Goal: Information Seeking & Learning: Check status

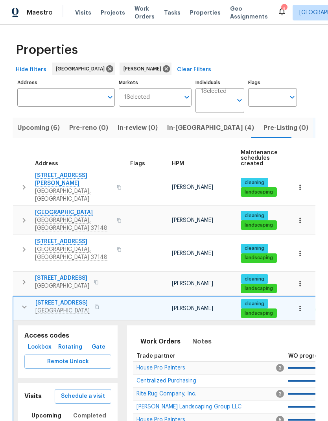
click at [20, 302] on icon "button" at bounding box center [24, 306] width 9 height 9
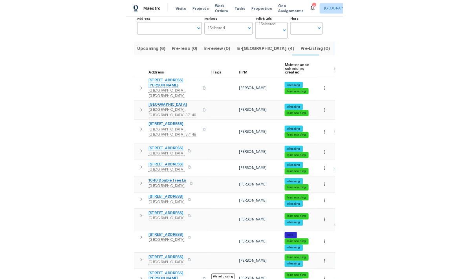
scroll to position [54, 0]
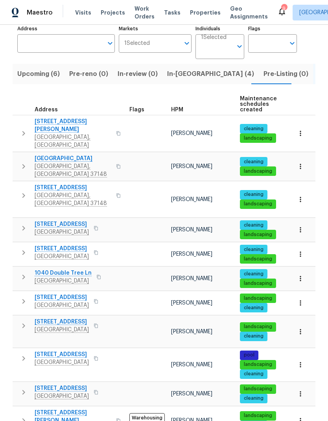
click at [27, 296] on icon "button" at bounding box center [23, 300] width 9 height 9
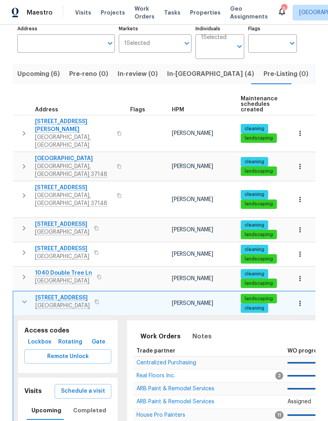
click at [167, 360] on span "Centralized Purchasing" at bounding box center [166, 363] width 60 height 6
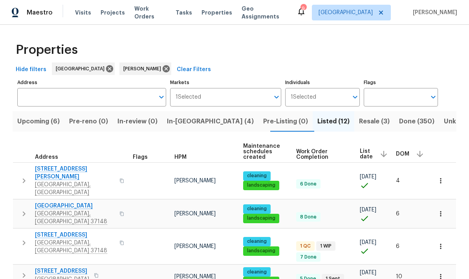
scroll to position [0, 0]
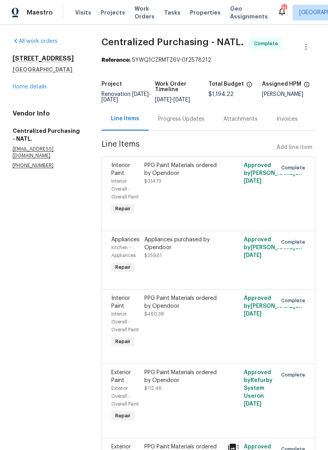
click at [42, 88] on link "Home details" at bounding box center [30, 87] width 34 height 6
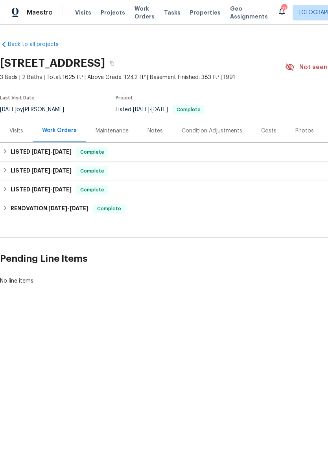
click at [295, 132] on div "Photos" at bounding box center [304, 131] width 18 height 8
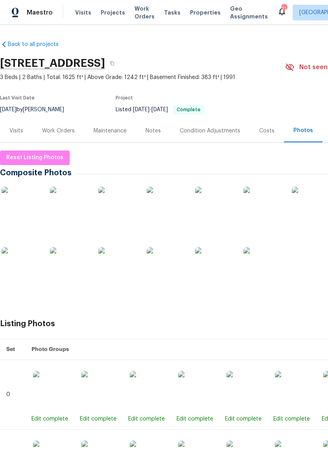
click at [268, 270] on img at bounding box center [262, 266] width 39 height 39
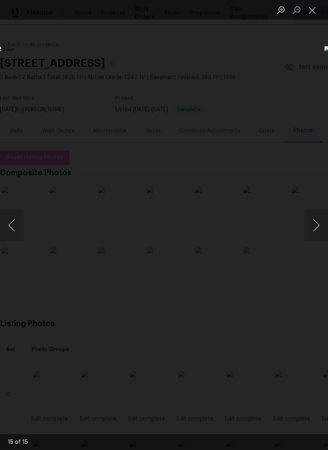
click at [17, 232] on button "Previous image" at bounding box center [12, 225] width 24 height 31
click at [17, 235] on button "Previous image" at bounding box center [12, 225] width 24 height 31
click at [18, 234] on button "Previous image" at bounding box center [12, 225] width 24 height 31
click at [16, 232] on button "Previous image" at bounding box center [12, 225] width 24 height 31
click at [16, 235] on button "Previous image" at bounding box center [12, 225] width 24 height 31
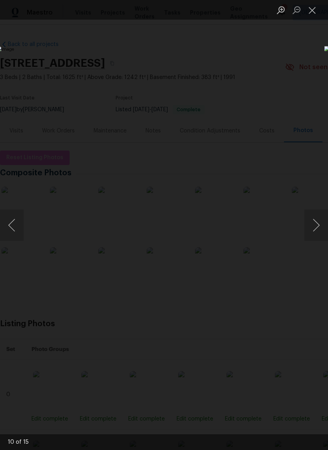
click at [21, 236] on button "Previous image" at bounding box center [12, 225] width 24 height 31
click at [16, 239] on button "Previous image" at bounding box center [12, 225] width 24 height 31
click at [17, 235] on button "Previous image" at bounding box center [12, 225] width 24 height 31
click at [319, 223] on button "Next image" at bounding box center [316, 225] width 24 height 31
click at [4, 208] on img "Lightbox" at bounding box center [126, 225] width 261 height 358
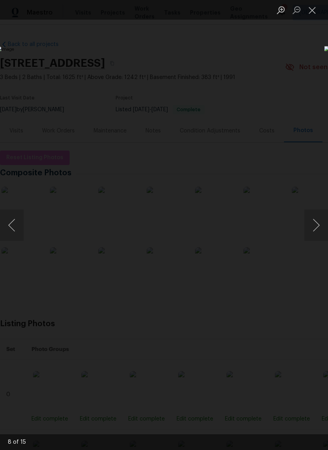
click at [16, 207] on img "Lightbox" at bounding box center [126, 225] width 261 height 358
click at [17, 220] on button "Previous image" at bounding box center [12, 225] width 24 height 31
click at [16, 224] on button "Previous image" at bounding box center [12, 225] width 24 height 31
click at [13, 228] on button "Previous image" at bounding box center [12, 225] width 24 height 31
click at [16, 231] on button "Previous image" at bounding box center [12, 225] width 24 height 31
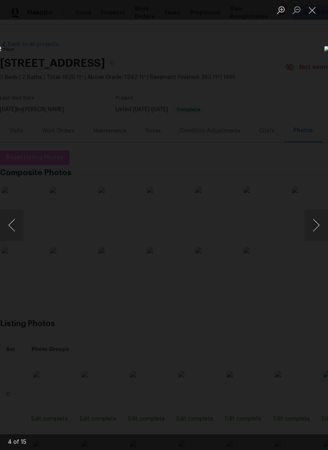
click at [13, 234] on button "Previous image" at bounding box center [12, 225] width 24 height 31
click at [17, 232] on button "Previous image" at bounding box center [12, 225] width 24 height 31
click at [17, 233] on button "Previous image" at bounding box center [12, 225] width 24 height 31
click at [17, 237] on button "Previous image" at bounding box center [12, 225] width 24 height 31
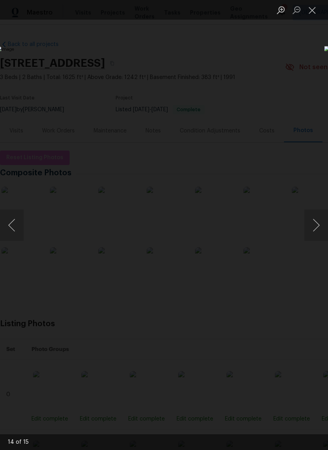
click at [18, 234] on button "Previous image" at bounding box center [12, 225] width 24 height 31
click at [13, 237] on button "Previous image" at bounding box center [12, 225] width 24 height 31
click at [18, 232] on button "Previous image" at bounding box center [12, 225] width 24 height 31
click at [17, 230] on button "Previous image" at bounding box center [12, 225] width 24 height 31
click at [16, 231] on button "Previous image" at bounding box center [12, 225] width 24 height 31
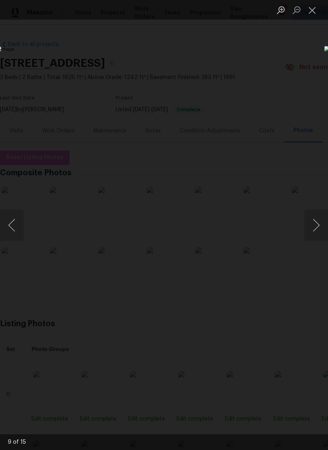
click at [16, 230] on button "Previous image" at bounding box center [12, 225] width 24 height 31
click at [16, 233] on button "Previous image" at bounding box center [12, 225] width 24 height 31
click at [323, 6] on ul "Lightbox" at bounding box center [300, 10] width 55 height 20
click at [311, 7] on button "Close lightbox" at bounding box center [312, 10] width 16 height 14
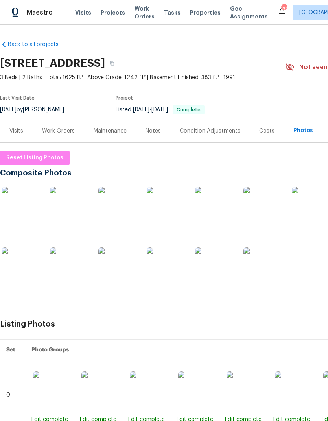
click at [138, 8] on span "Work Orders" at bounding box center [144, 13] width 20 height 16
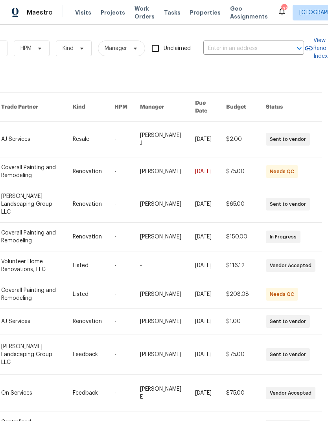
scroll to position [0, 129]
click at [243, 45] on input "text" at bounding box center [242, 48] width 79 height 12
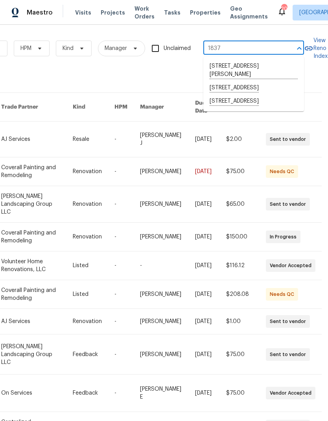
type input "1837 t"
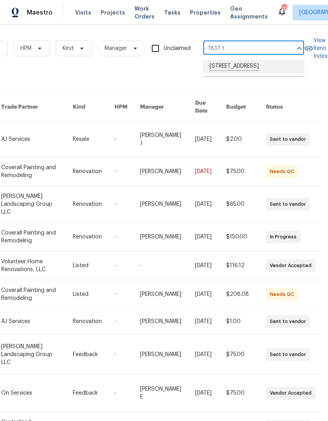
click at [229, 71] on li "1837 Twin Rivers Rd, Clarksville, TN 37040" at bounding box center [253, 66] width 101 height 13
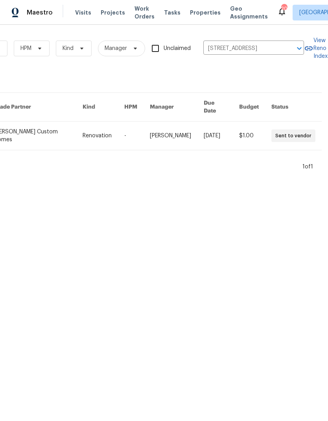
click at [144, 123] on link at bounding box center [137, 135] width 26 height 28
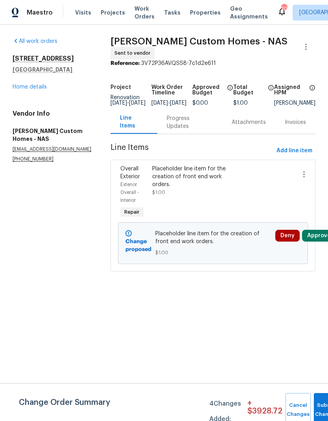
click at [35, 88] on link "Home details" at bounding box center [30, 87] width 34 height 6
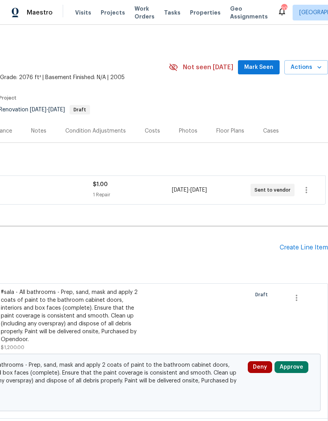
scroll to position [0, 116]
click at [145, 126] on div "Costs" at bounding box center [152, 130] width 34 height 23
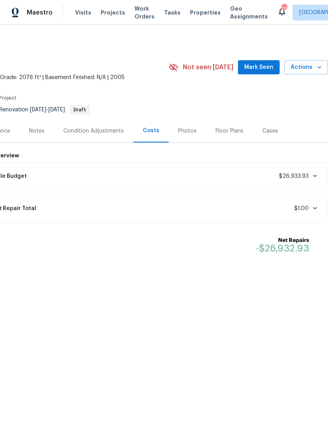
scroll to position [0, 116]
click at [251, 72] on span "Mark Seen" at bounding box center [258, 68] width 29 height 10
click at [99, 131] on div "Condition Adjustments" at bounding box center [93, 131] width 61 height 8
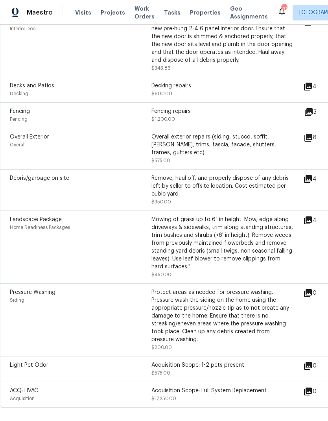
scroll to position [297, 0]
click at [307, 387] on icon at bounding box center [307, 391] width 9 height 9
click at [313, 387] on icon at bounding box center [307, 391] width 9 height 9
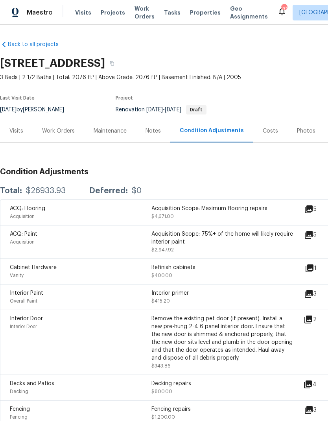
scroll to position [0, 0]
click at [13, 125] on div "Visits" at bounding box center [16, 130] width 33 height 23
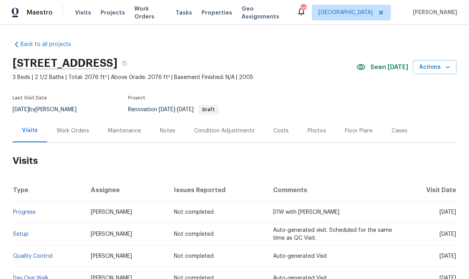
click at [209, 12] on span "Properties" at bounding box center [217, 13] width 31 height 8
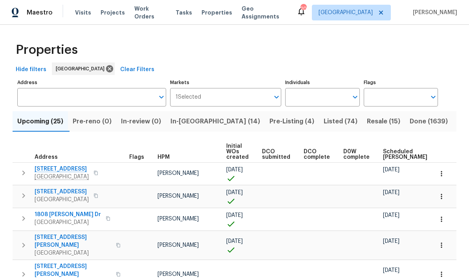
click at [309, 92] on input "Individuals" at bounding box center [316, 97] width 63 height 18
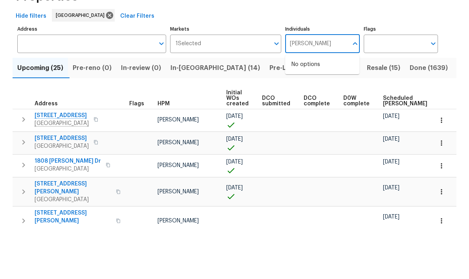
type input "Brianna"
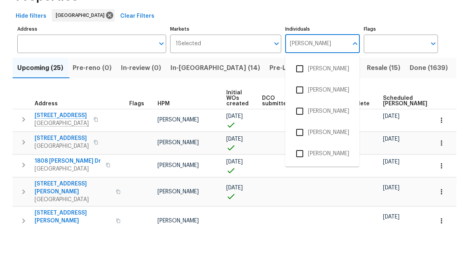
click at [320, 114] on li "[PERSON_NAME]" at bounding box center [323, 122] width 62 height 17
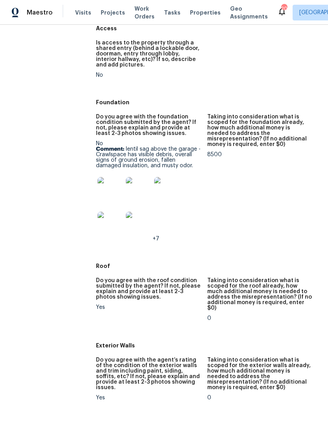
scroll to position [270, 0]
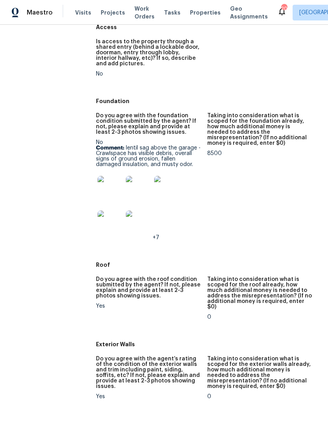
click at [108, 183] on img at bounding box center [109, 188] width 25 height 25
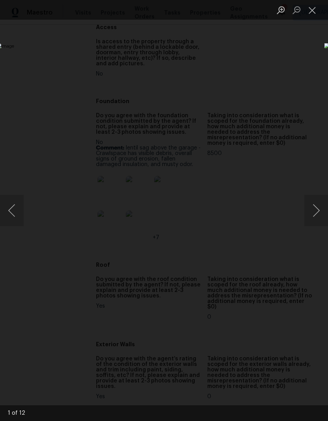
click at [324, 206] on button "Next image" at bounding box center [316, 210] width 24 height 31
click at [313, 219] on button "Next image" at bounding box center [316, 210] width 24 height 31
click at [316, 217] on button "Next image" at bounding box center [316, 210] width 24 height 31
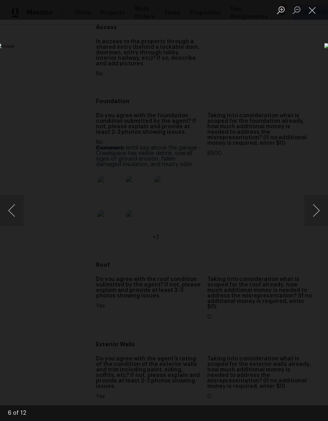
click at [316, 215] on button "Next image" at bounding box center [316, 210] width 24 height 31
click at [313, 212] on button "Next image" at bounding box center [316, 210] width 24 height 31
click at [319, 8] on button "Close lightbox" at bounding box center [312, 10] width 16 height 14
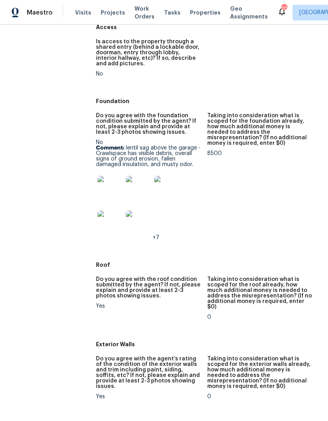
click at [107, 217] on img at bounding box center [109, 222] width 25 height 25
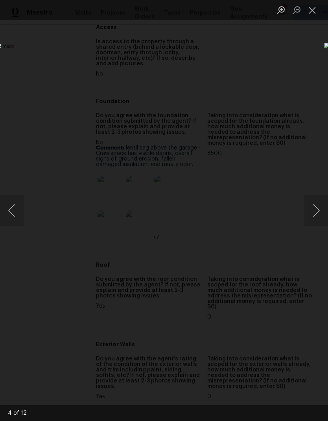
click at [316, 7] on button "Close lightbox" at bounding box center [312, 10] width 16 height 14
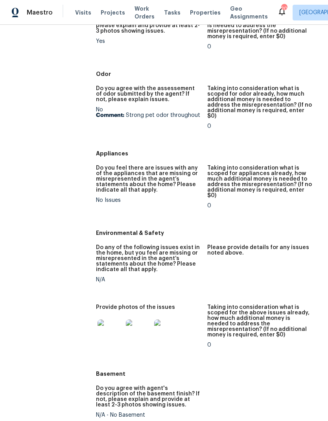
scroll to position [976, 0]
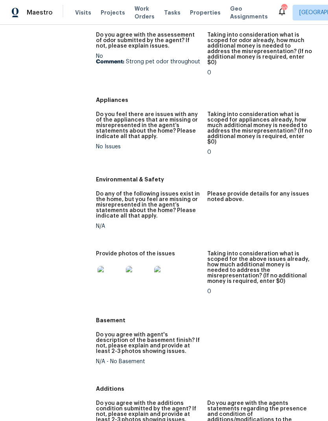
click at [110, 266] on img at bounding box center [109, 278] width 25 height 25
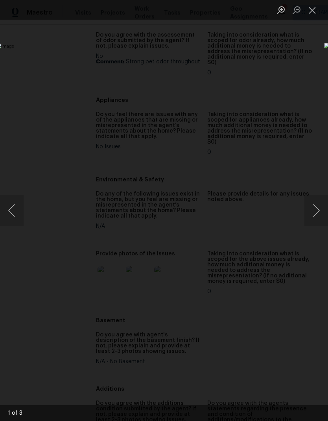
click at [309, 215] on button "Next image" at bounding box center [316, 210] width 24 height 31
click at [308, 213] on button "Next image" at bounding box center [316, 210] width 24 height 31
click at [315, 8] on button "Close lightbox" at bounding box center [312, 10] width 16 height 14
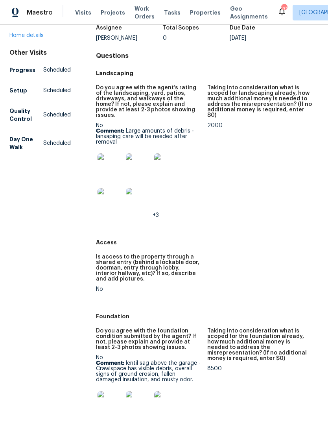
scroll to position [52, 0]
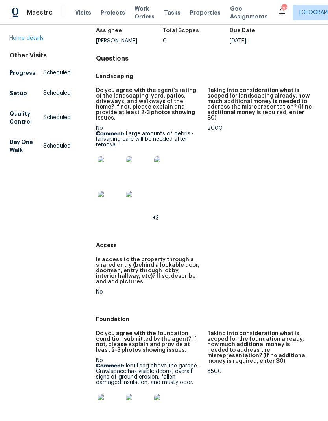
click at [107, 163] on img at bounding box center [109, 168] width 25 height 25
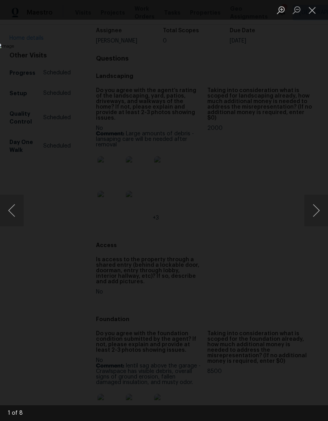
click at [316, 211] on button "Next image" at bounding box center [316, 210] width 24 height 31
click at [318, 217] on button "Next image" at bounding box center [316, 210] width 24 height 31
click at [315, 214] on button "Next image" at bounding box center [316, 210] width 24 height 31
click at [315, 218] on button "Next image" at bounding box center [316, 210] width 24 height 31
click at [313, 222] on button "Next image" at bounding box center [316, 210] width 24 height 31
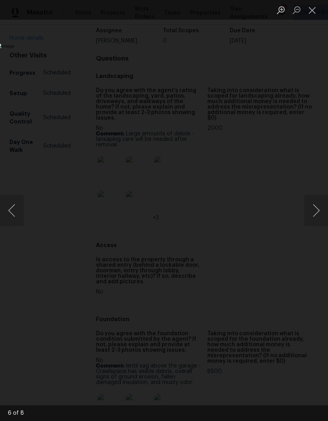
click at [319, 4] on button "Close lightbox" at bounding box center [312, 10] width 16 height 14
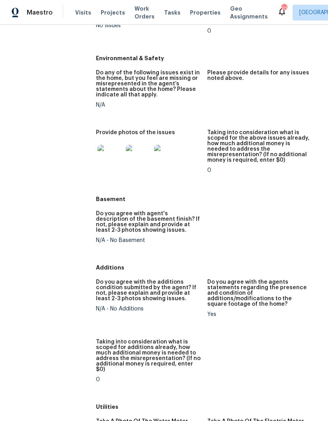
scroll to position [1107, 0]
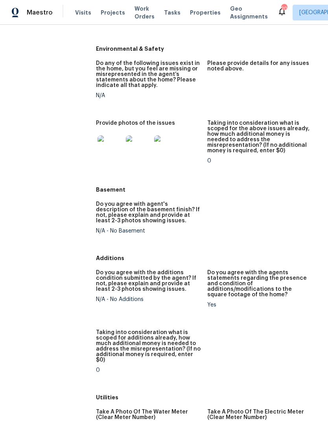
click at [102, 135] on img at bounding box center [109, 147] width 25 height 25
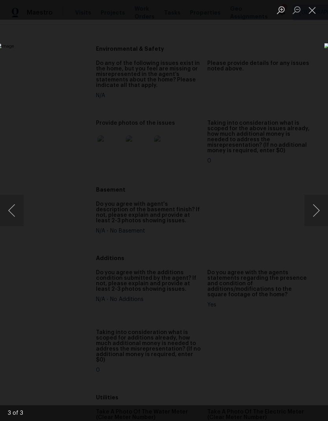
click at [311, 210] on button "Next image" at bounding box center [316, 210] width 24 height 31
click at [314, 213] on button "Next image" at bounding box center [316, 210] width 24 height 31
click at [316, 14] on button "Close lightbox" at bounding box center [312, 10] width 16 height 14
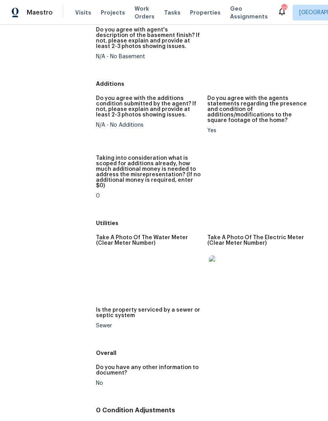
scroll to position [1280, 0]
click at [221, 256] on img at bounding box center [221, 268] width 25 height 25
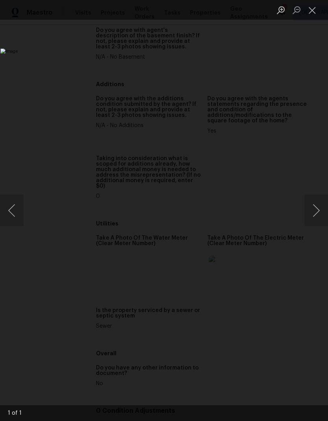
click at [311, 210] on button "Next image" at bounding box center [316, 210] width 24 height 31
click at [314, 13] on button "Close lightbox" at bounding box center [312, 10] width 16 height 14
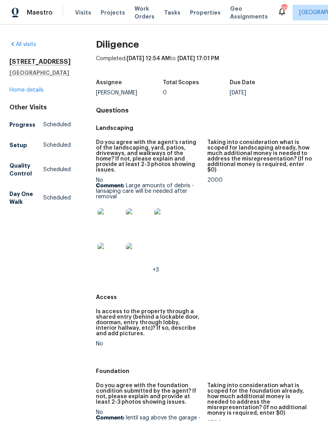
scroll to position [0, 0]
click at [84, 14] on span "Visits" at bounding box center [83, 13] width 16 height 8
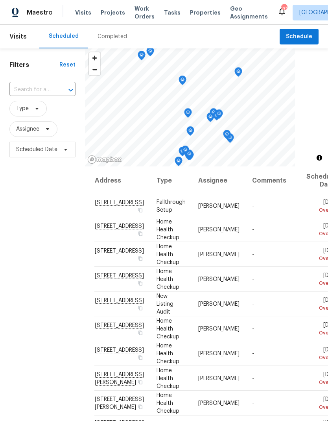
click at [107, 34] on div "Completed" at bounding box center [111, 37] width 29 height 8
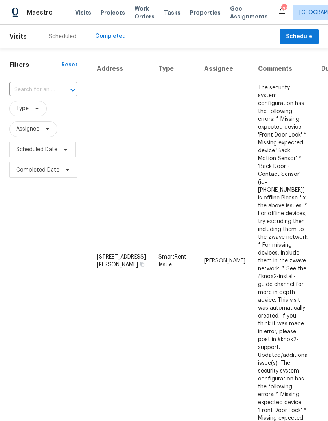
click at [52, 91] on input "text" at bounding box center [32, 90] width 46 height 12
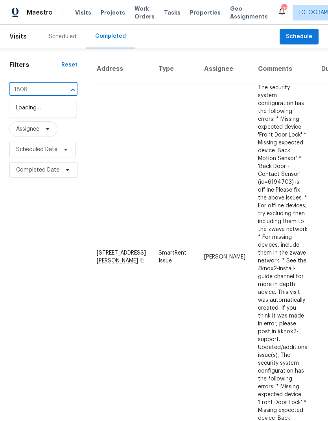
type input "1808"
click at [31, 107] on li "1808 Calloway Dr, Clarksville, TN 37042" at bounding box center [42, 112] width 67 height 22
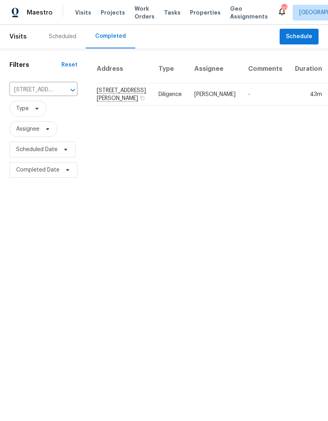
click at [242, 104] on td "-" at bounding box center [265, 94] width 47 height 22
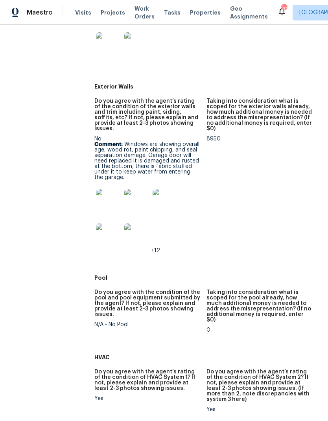
scroll to position [395, 0]
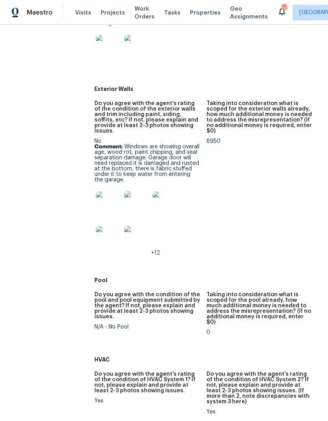
click at [103, 191] on img at bounding box center [108, 203] width 25 height 25
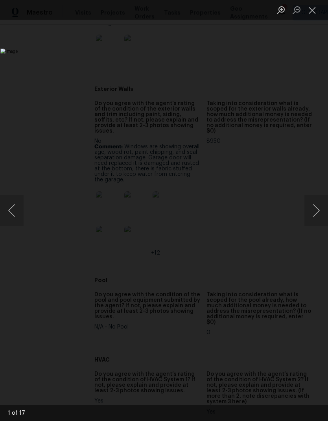
click at [318, 214] on button "Next image" at bounding box center [316, 210] width 24 height 31
click at [314, 213] on button "Next image" at bounding box center [316, 210] width 24 height 31
click at [316, 221] on button "Next image" at bounding box center [316, 210] width 24 height 31
click at [318, 224] on button "Next image" at bounding box center [316, 210] width 24 height 31
click at [312, 219] on button "Next image" at bounding box center [316, 210] width 24 height 31
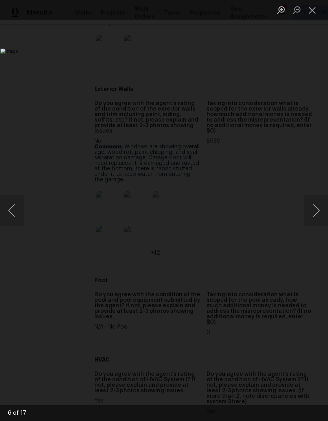
click at [316, 213] on button "Next image" at bounding box center [316, 210] width 24 height 31
click at [316, 217] on button "Next image" at bounding box center [316, 210] width 24 height 31
click at [314, 217] on button "Next image" at bounding box center [316, 210] width 24 height 31
click at [314, 210] on button "Next image" at bounding box center [316, 210] width 24 height 31
click at [312, 221] on button "Next image" at bounding box center [316, 210] width 24 height 31
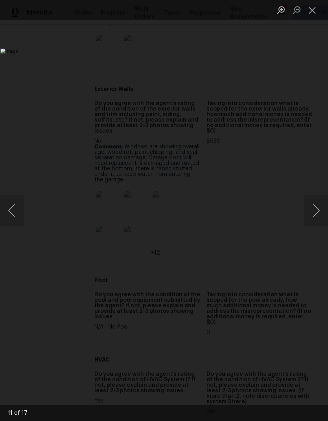
click at [13, 213] on button "Previous image" at bounding box center [12, 210] width 24 height 31
click at [316, 17] on button "Close lightbox" at bounding box center [312, 10] width 16 height 14
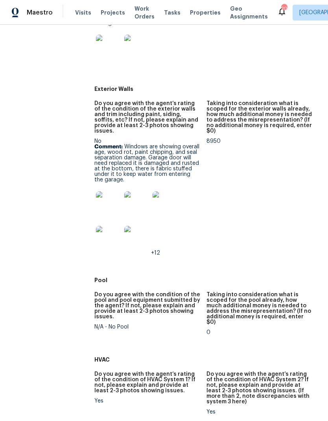
click at [105, 235] on img at bounding box center [108, 238] width 25 height 25
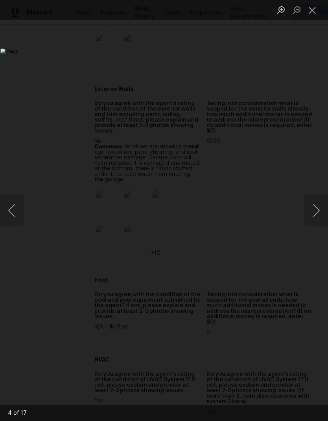
click at [320, 218] on button "Next image" at bounding box center [316, 210] width 24 height 31
click at [315, 214] on button "Next image" at bounding box center [316, 210] width 24 height 31
click at [318, 210] on button "Next image" at bounding box center [316, 210] width 24 height 31
click at [319, 207] on button "Next image" at bounding box center [316, 210] width 24 height 31
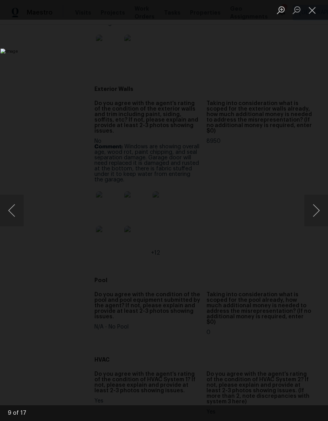
click at [319, 206] on button "Next image" at bounding box center [316, 210] width 24 height 31
click at [317, 208] on button "Next image" at bounding box center [316, 210] width 24 height 31
click at [15, 213] on button "Previous image" at bounding box center [12, 210] width 24 height 31
click at [318, 195] on button "Next image" at bounding box center [316, 210] width 24 height 31
click at [314, 219] on button "Next image" at bounding box center [316, 210] width 24 height 31
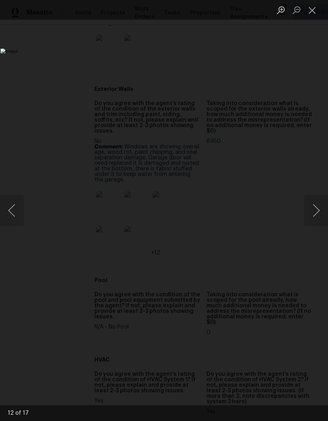
click at [314, 212] on button "Next image" at bounding box center [316, 210] width 24 height 31
click at [318, 13] on button "Close lightbox" at bounding box center [312, 10] width 16 height 14
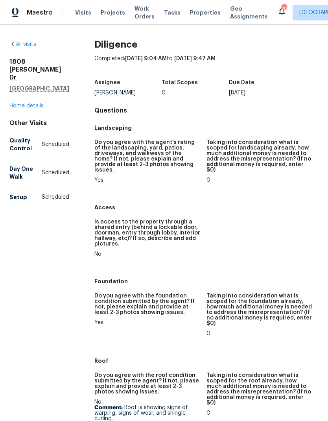
scroll to position [0, 0]
click at [31, 103] on link "Home details" at bounding box center [26, 106] width 34 height 6
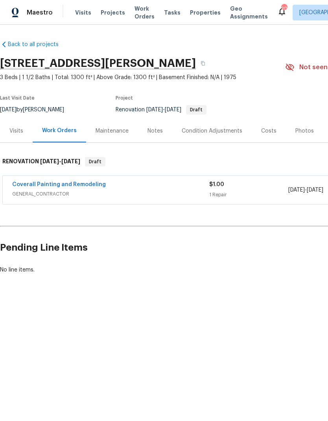
click at [158, 131] on div "Notes" at bounding box center [154, 131] width 15 height 8
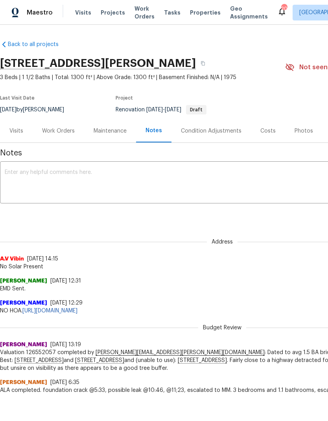
click at [12, 131] on div "Visits" at bounding box center [16, 131] width 14 height 8
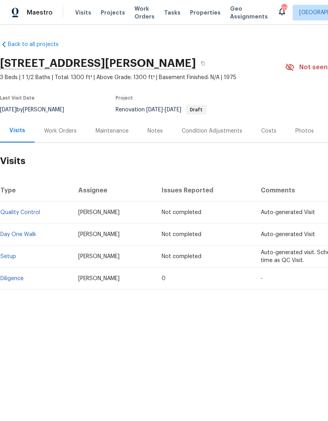
click at [17, 280] on link "Diligence" at bounding box center [11, 279] width 23 height 6
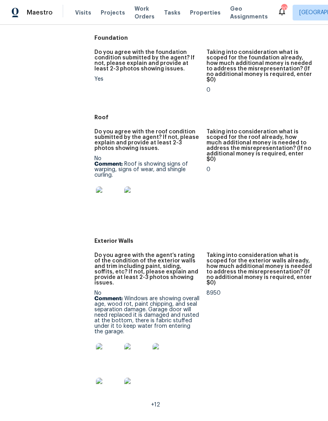
scroll to position [242, 0]
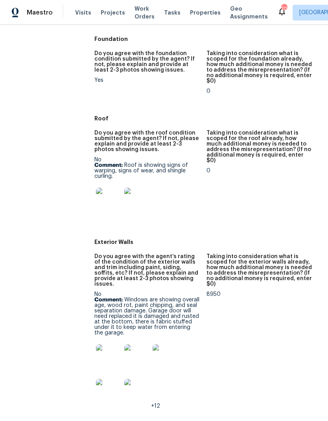
click at [109, 189] on img at bounding box center [108, 200] width 25 height 25
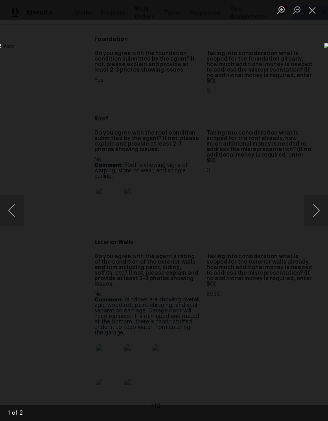
click at [314, 217] on button "Next image" at bounding box center [316, 210] width 24 height 31
click at [315, 17] on button "Close lightbox" at bounding box center [312, 10] width 16 height 14
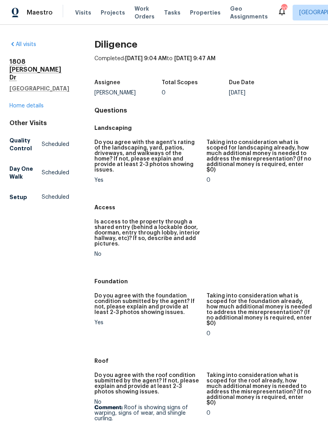
scroll to position [0, 0]
click at [31, 103] on link "Home details" at bounding box center [26, 106] width 34 height 6
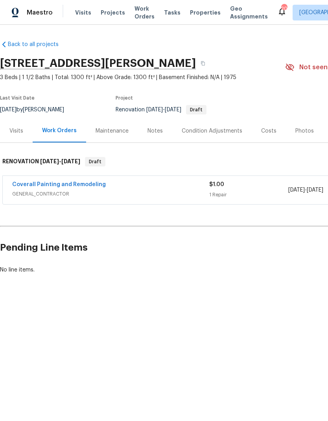
click at [207, 128] on div "Condition Adjustments" at bounding box center [212, 131] width 61 height 8
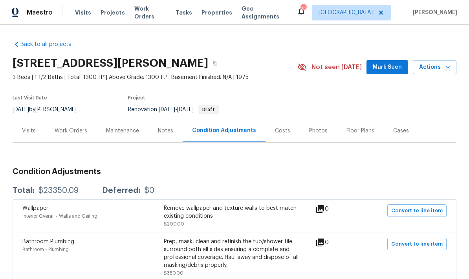
click at [149, 15] on span "Work Orders" at bounding box center [150, 13] width 32 height 16
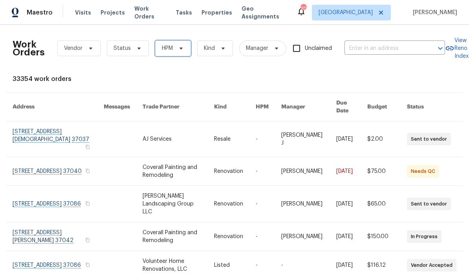
click at [171, 46] on span "HPM" at bounding box center [167, 48] width 11 height 8
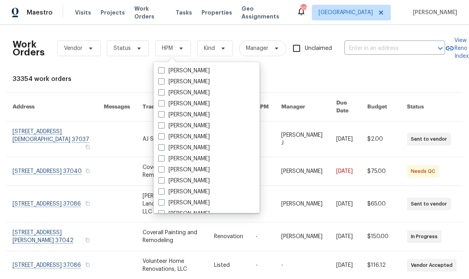
click at [171, 171] on label "[PERSON_NAME]" at bounding box center [183, 170] width 51 height 8
click at [164, 171] on input "[PERSON_NAME]" at bounding box center [160, 168] width 5 height 5
checkbox input "true"
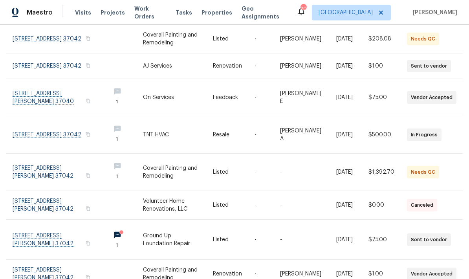
scroll to position [31, 0]
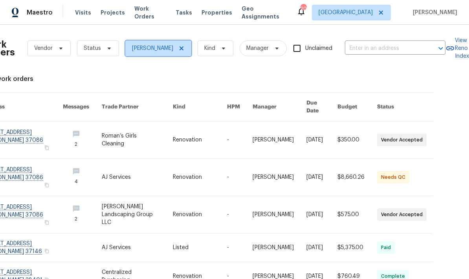
click at [178, 51] on icon at bounding box center [181, 48] width 6 height 6
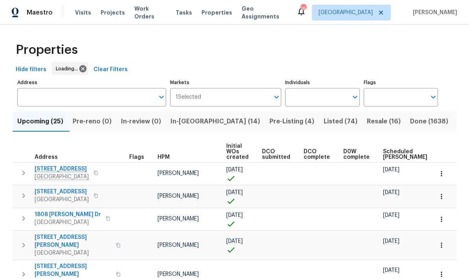
click at [314, 97] on input "Individuals" at bounding box center [316, 97] width 63 height 18
click at [300, 94] on input "Individuals" at bounding box center [316, 97] width 63 height 18
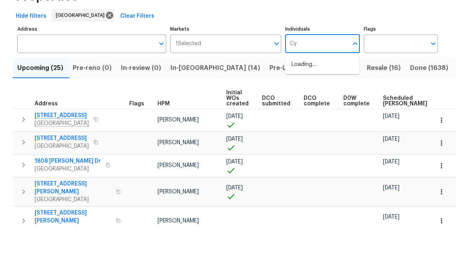
type input "C"
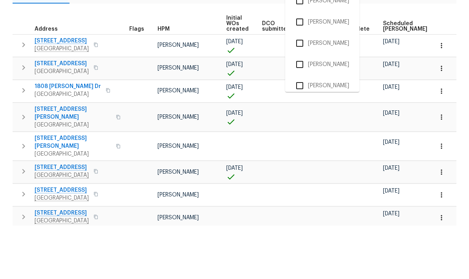
scroll to position [207, 0]
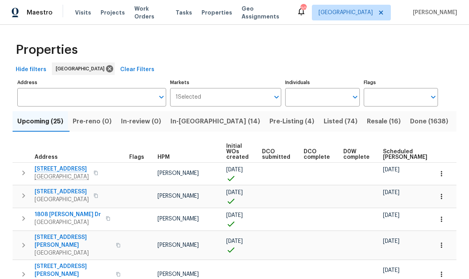
click at [301, 95] on input "Individuals" at bounding box center [316, 97] width 63 height 18
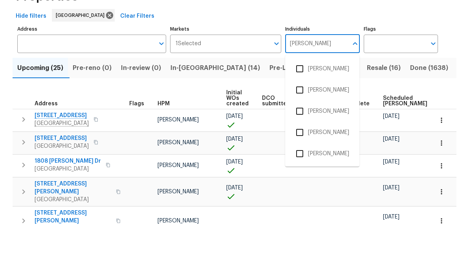
type input "[PERSON_NAME]"
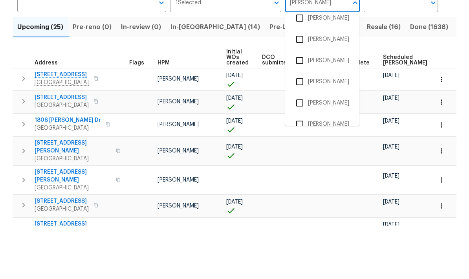
scroll to position [52, 0]
click at [296, 127] on input "checkbox" at bounding box center [300, 135] width 17 height 17
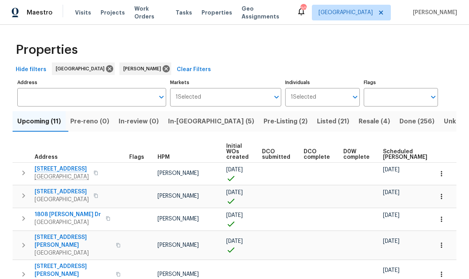
click at [383, 154] on span "Scheduled [PERSON_NAME]" at bounding box center [405, 154] width 44 height 11
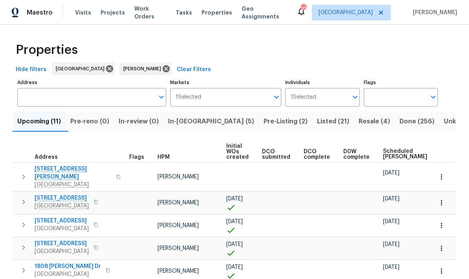
click at [465, 95] on div "Properties Hide filters Nashville [PERSON_NAME] Clear Filters Address Address M…" at bounding box center [234, 244] width 469 height 439
click at [359, 125] on span "Resale (4)" at bounding box center [374, 121] width 31 height 11
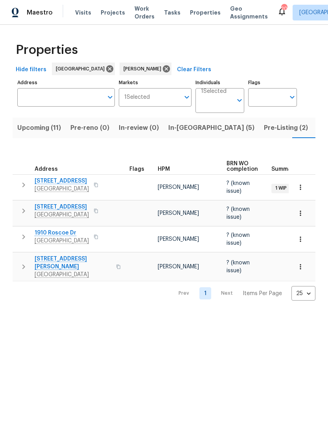
scroll to position [0, 16]
